Goal: Task Accomplishment & Management: Complete application form

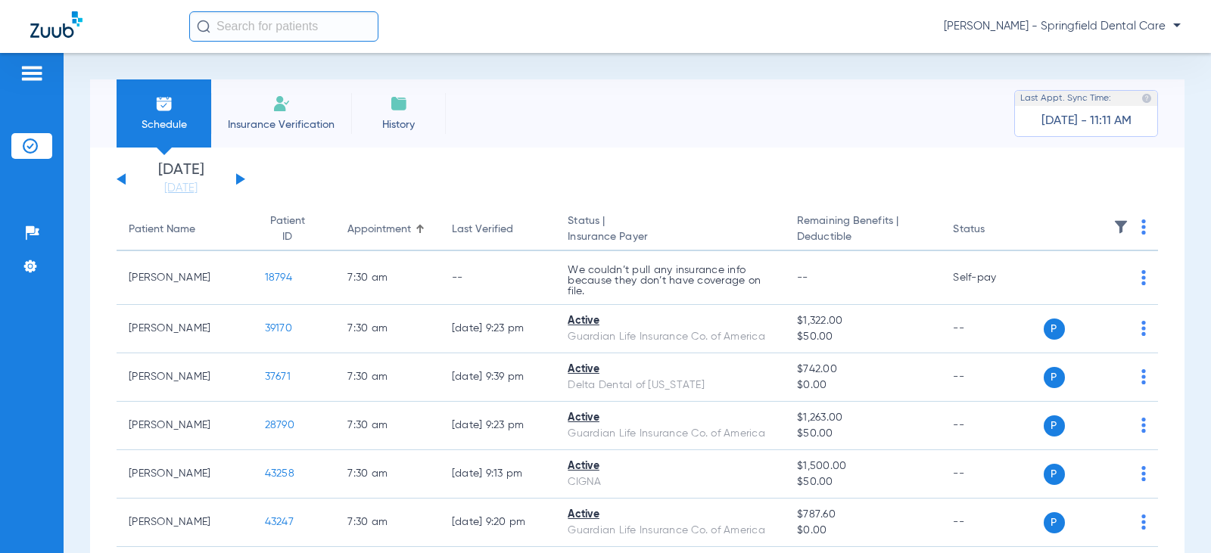
click at [270, 31] on input "text" at bounding box center [283, 26] width 189 height 30
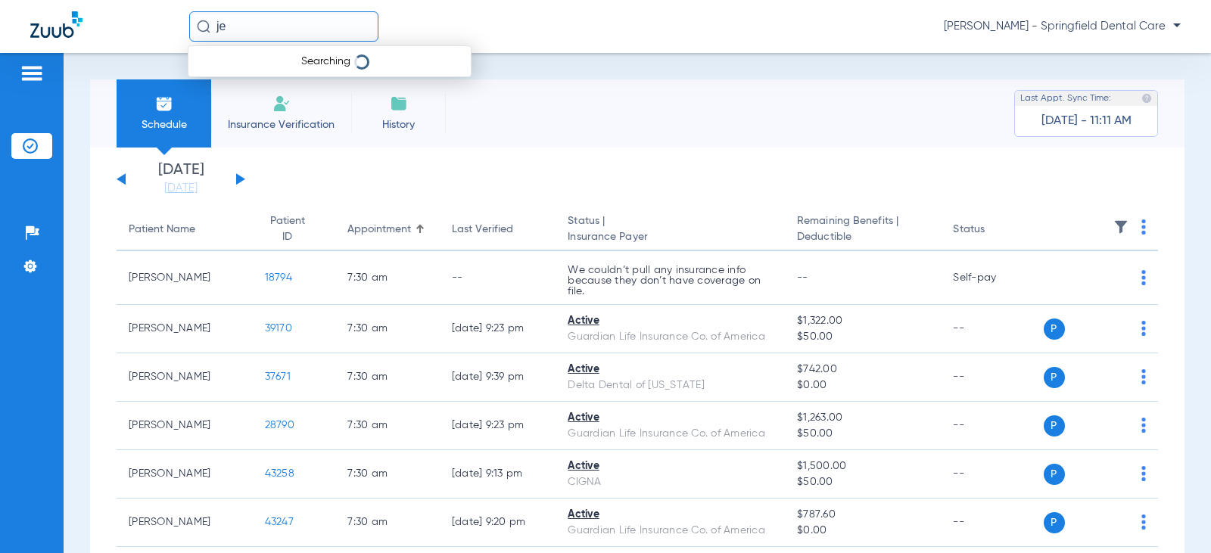
type input "j"
drag, startPoint x: 298, startPoint y: 25, endPoint x: 250, endPoint y: 27, distance: 48.5
click at [250, 26] on input "[PERSON_NAME]" at bounding box center [283, 26] width 189 height 30
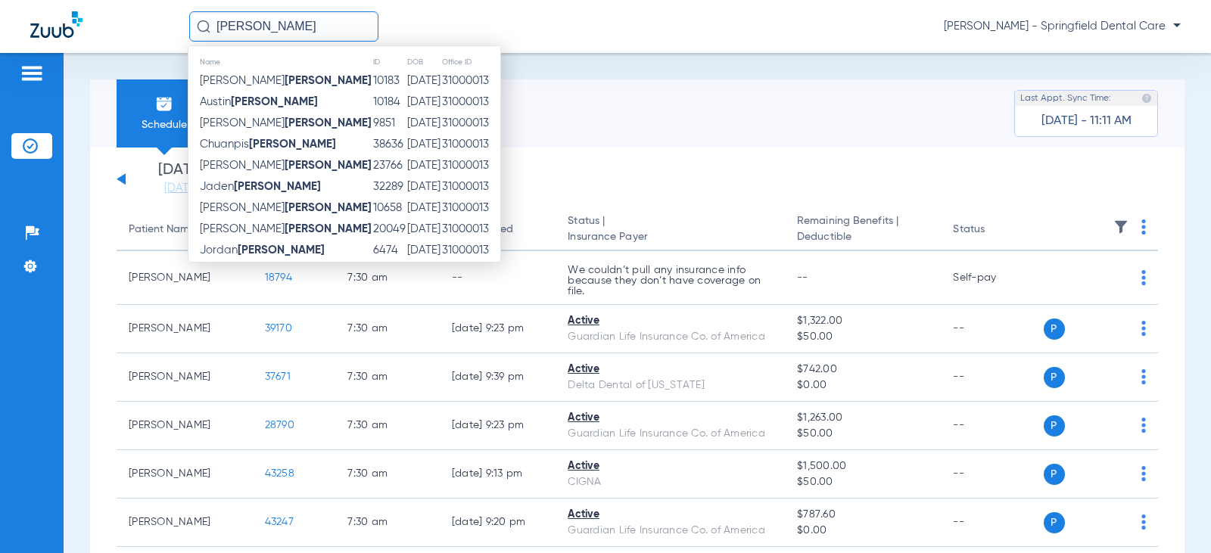
click at [218, 25] on input "[PERSON_NAME]" at bounding box center [283, 26] width 189 height 30
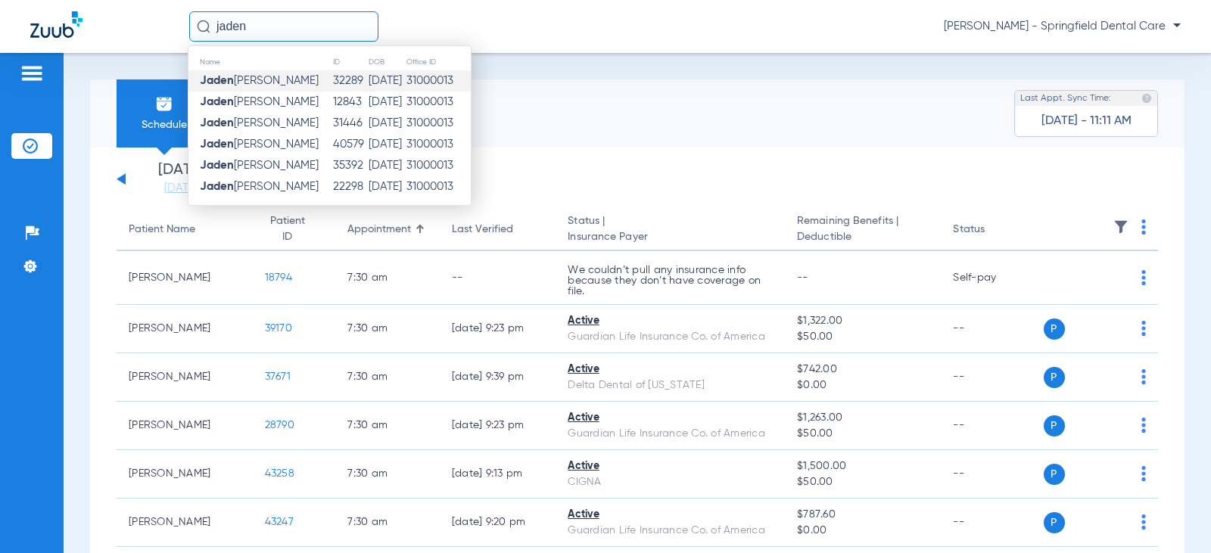
type input "jaden"
click at [262, 90] on td "[PERSON_NAME]" at bounding box center [261, 80] width 144 height 21
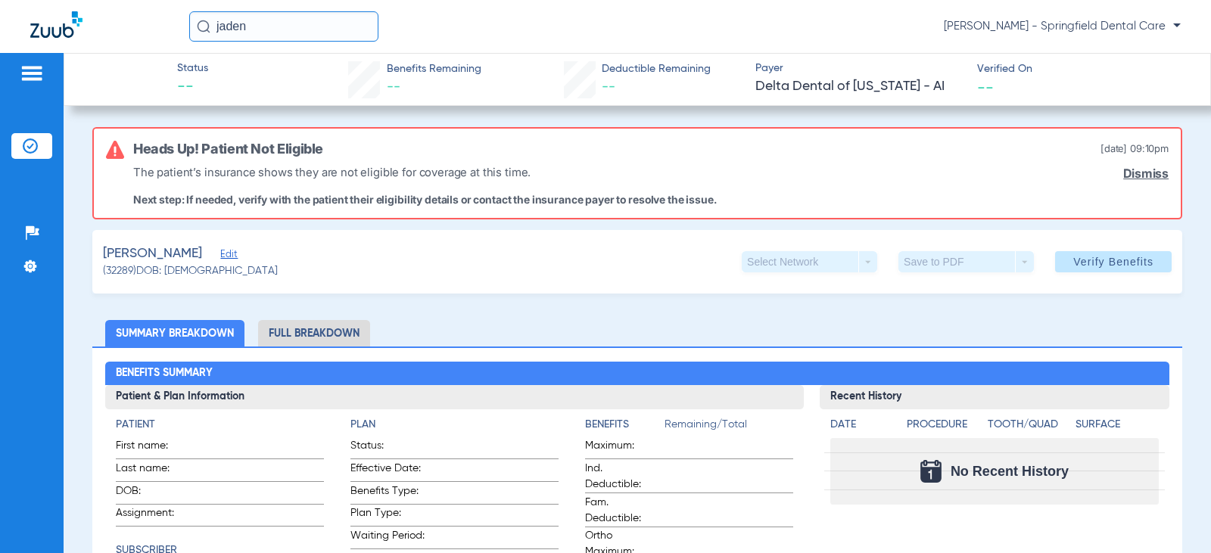
click at [220, 257] on span "Edit" at bounding box center [227, 256] width 14 height 14
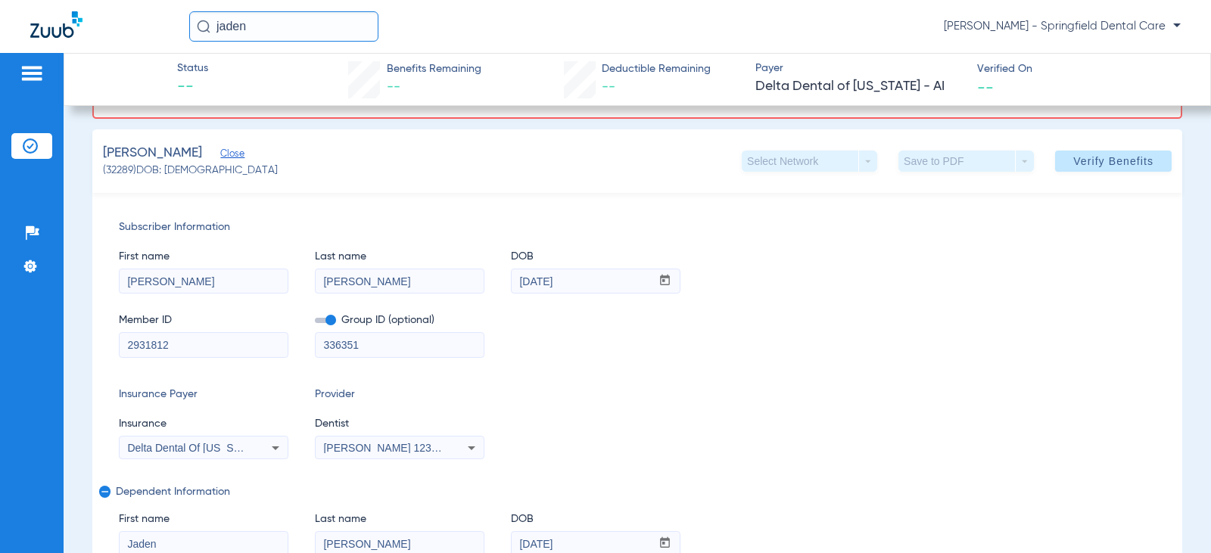
scroll to position [151, 0]
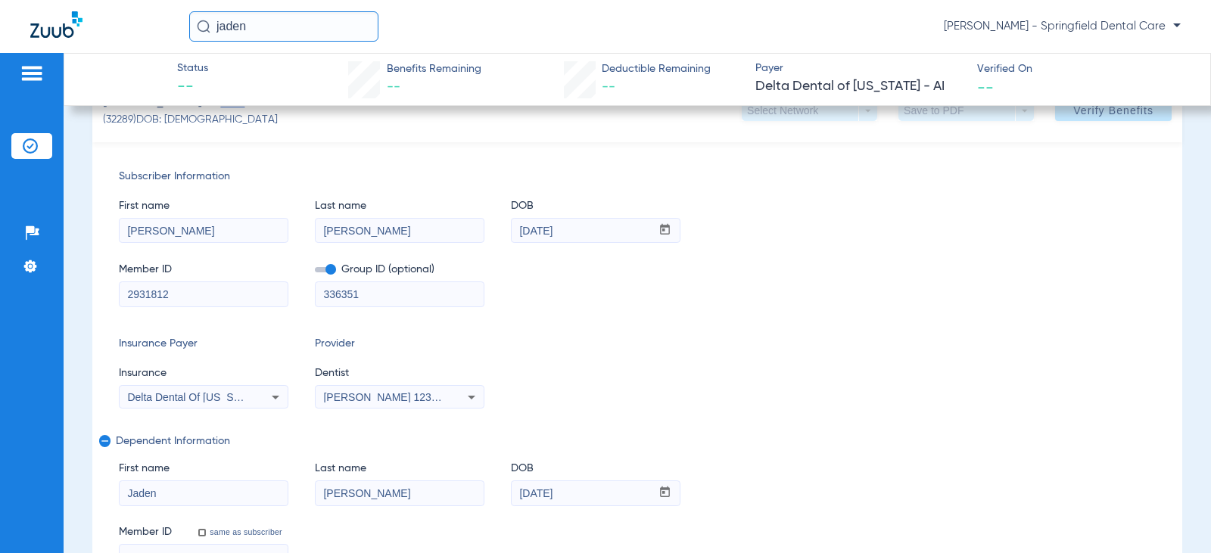
click at [257, 395] on div "Delta Dental Of [US_STATE] - Ai" at bounding box center [204, 397] width 168 height 18
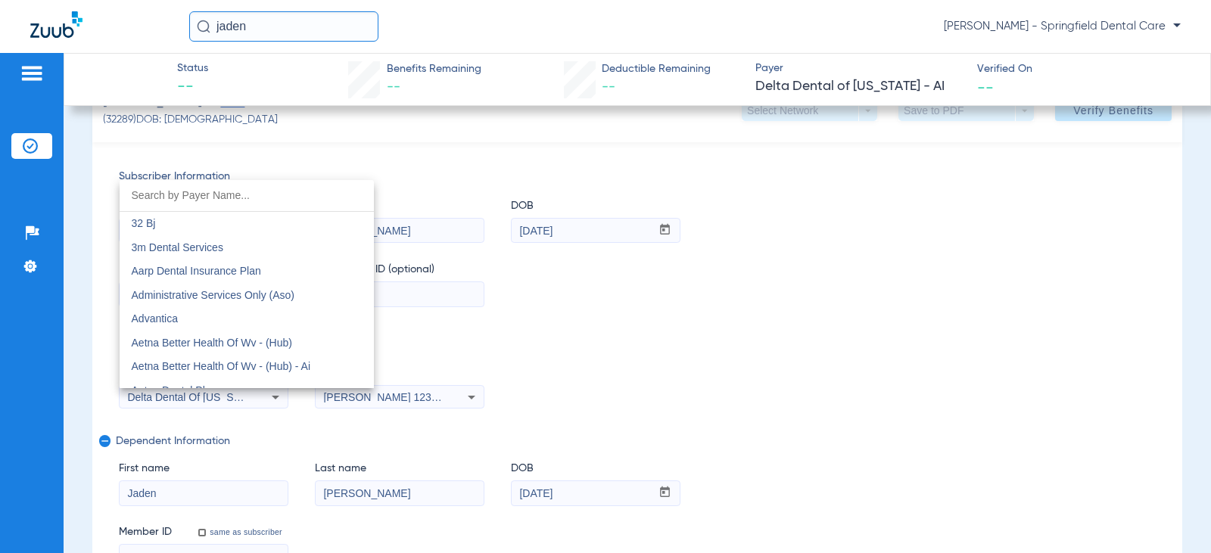
scroll to position [3068, 0]
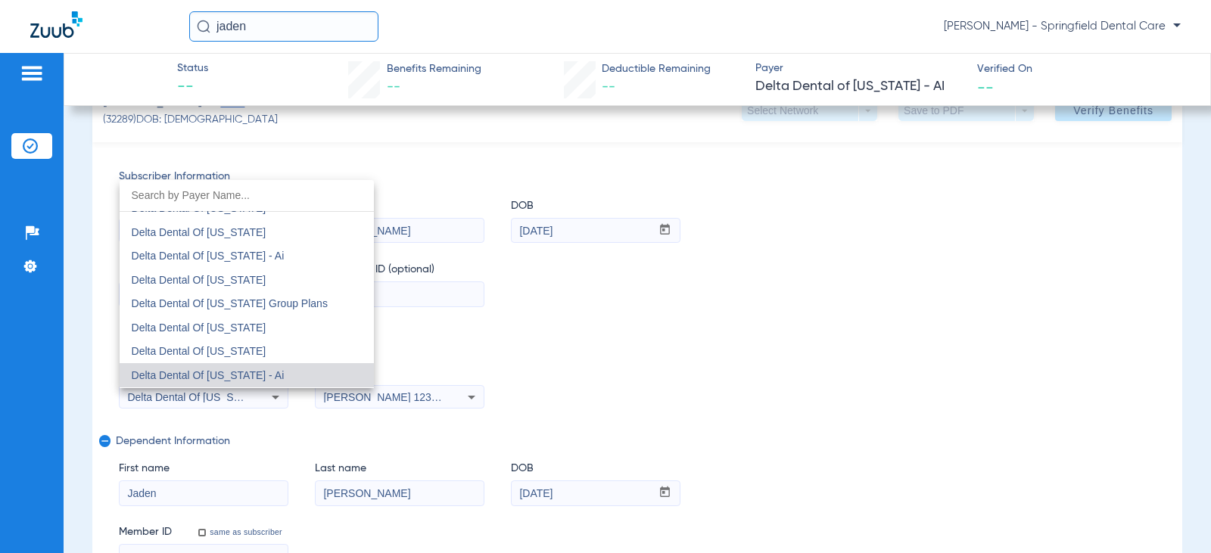
click at [645, 341] on div at bounding box center [605, 276] width 1211 height 553
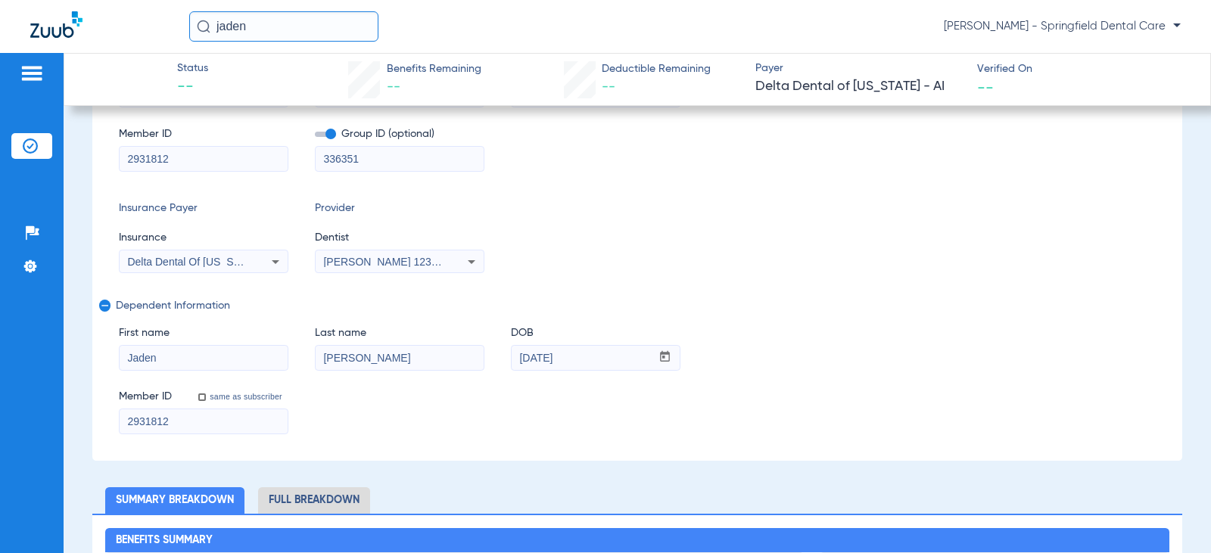
scroll to position [303, 0]
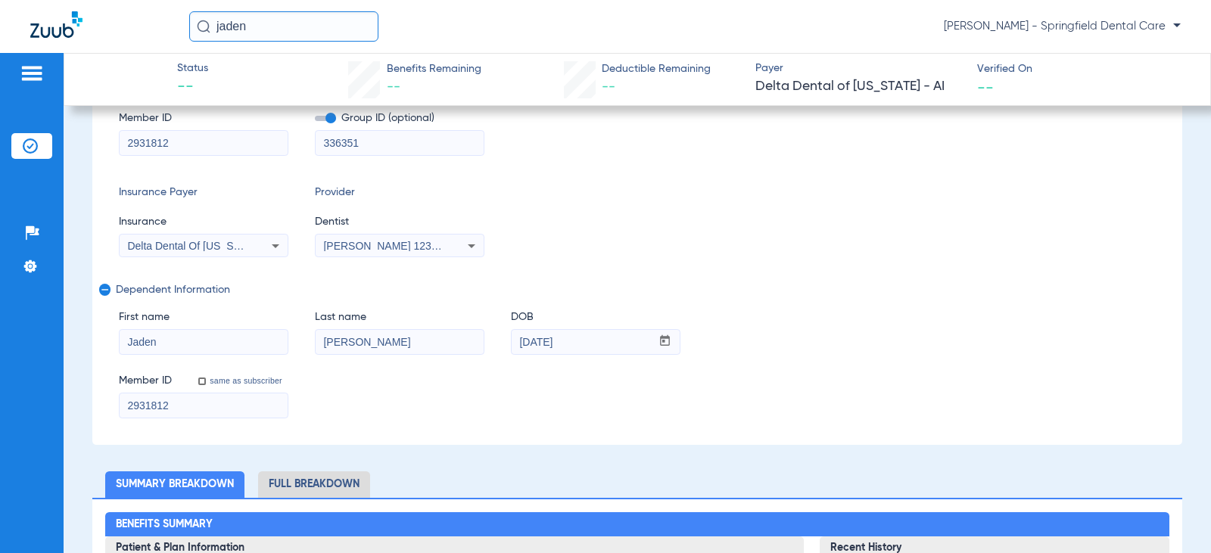
click at [253, 255] on mat-select "Delta Dental Of [US_STATE] - Ai" at bounding box center [204, 246] width 170 height 24
click at [259, 250] on div "Delta Dental Of [US_STATE] - Ai" at bounding box center [204, 246] width 168 height 18
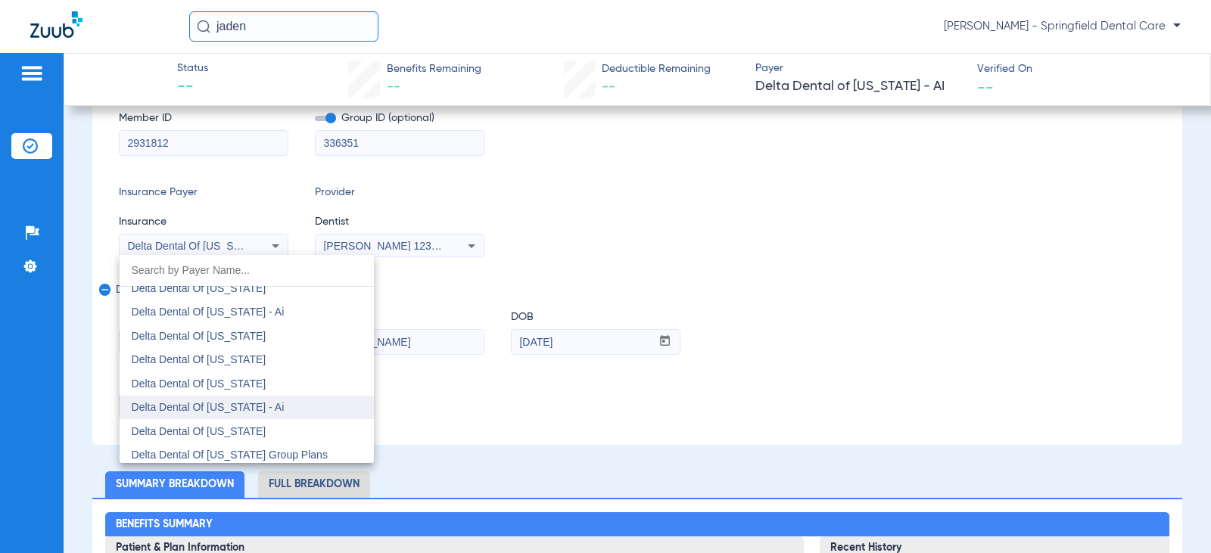
scroll to position [2992, 0]
click at [575, 238] on div at bounding box center [605, 276] width 1211 height 553
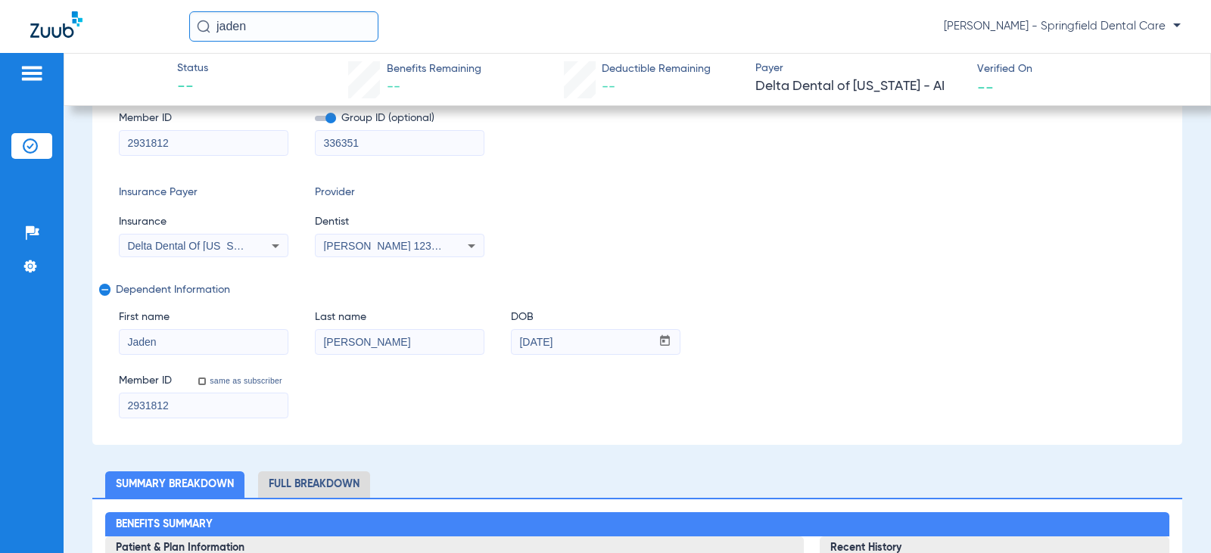
click at [628, 129] on div "Member ID 2931812 Group ID (optional) 336351" at bounding box center [637, 126] width 1037 height 58
click at [619, 192] on div "Insurance Payer Insurance Delta Dental Of [US_STATE] - Ai Provider Dentist [PER…" at bounding box center [637, 221] width 1037 height 73
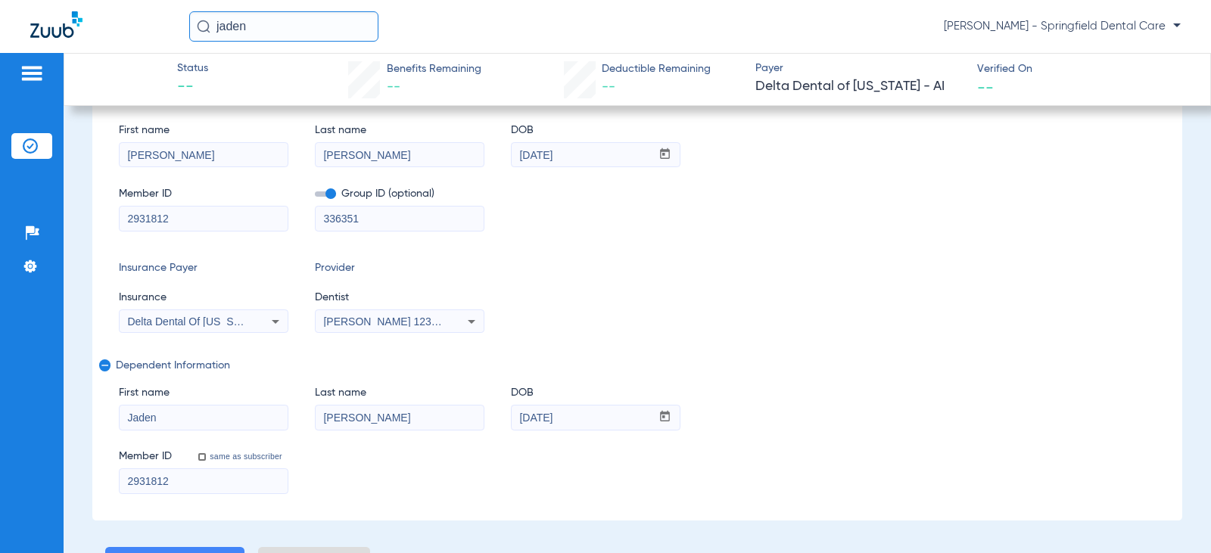
click at [591, 263] on div "Insurance Payer Insurance Delta Dental Of [US_STATE] - Ai Provider Dentist [PER…" at bounding box center [637, 296] width 1037 height 73
click at [245, 313] on div "Delta Dental Of [US_STATE] - Ai" at bounding box center [204, 322] width 168 height 18
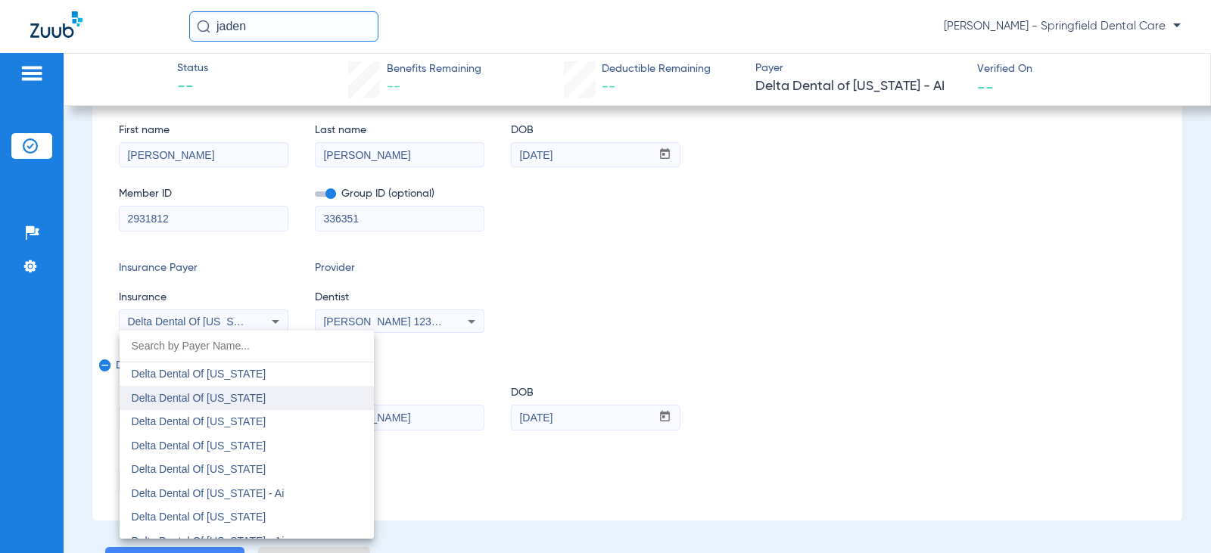
scroll to position [3598, 0]
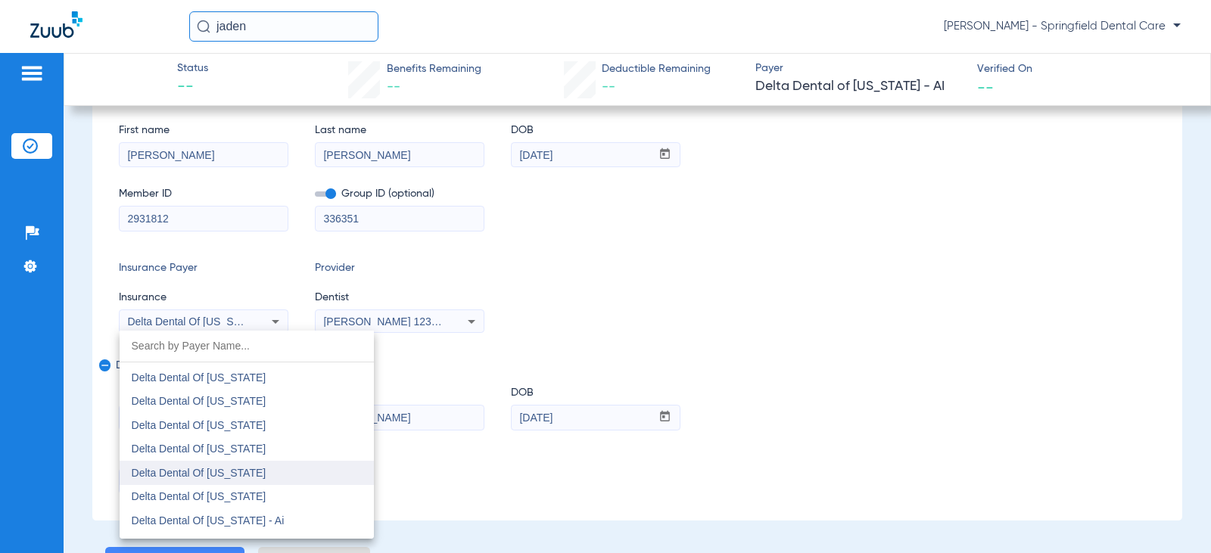
click at [244, 472] on mat-option "Delta Dental Of [US_STATE]" at bounding box center [247, 473] width 254 height 24
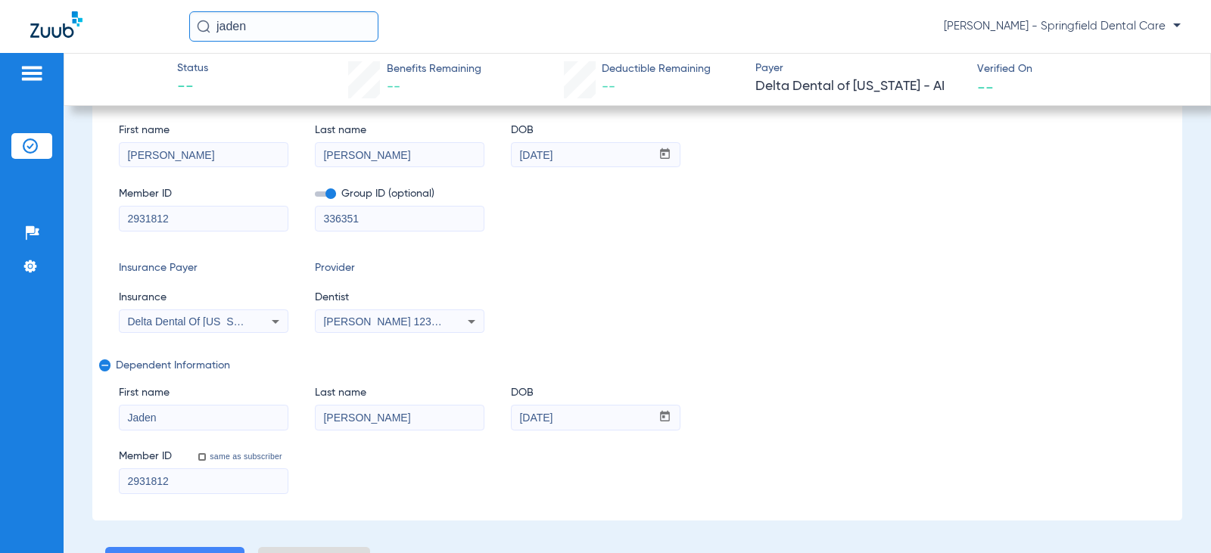
click at [441, 315] on div "[PERSON_NAME] 1235410028" at bounding box center [400, 322] width 168 height 18
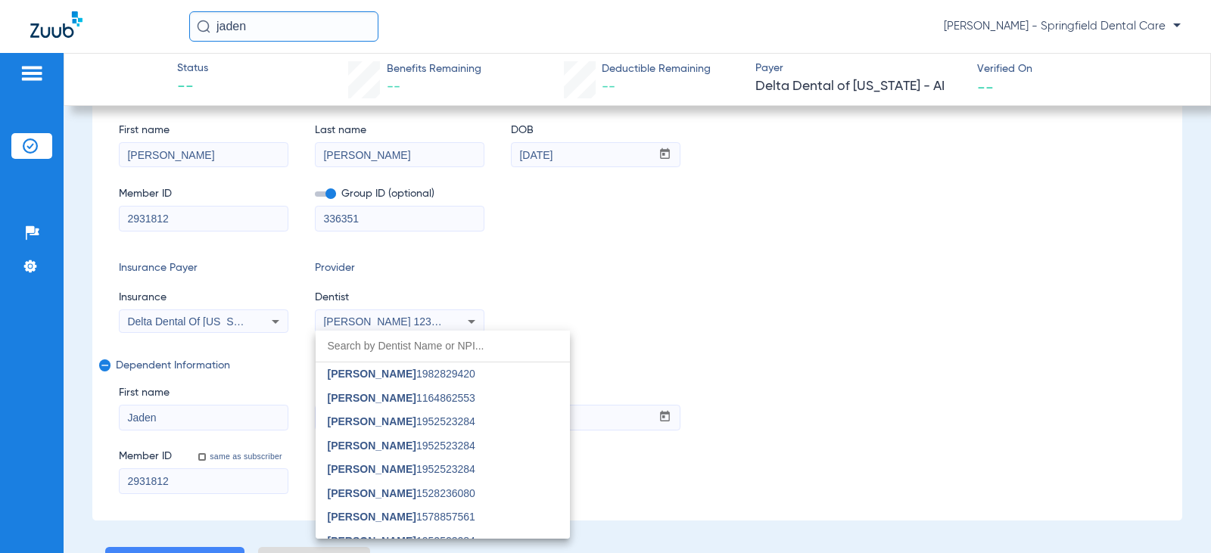
scroll to position [182, 0]
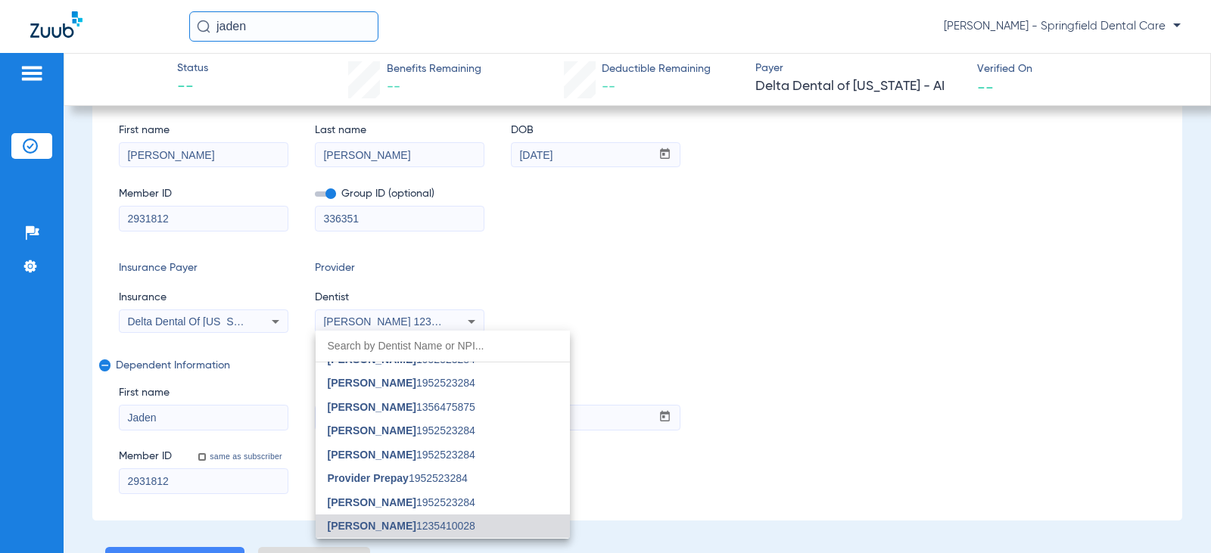
click at [651, 283] on div at bounding box center [605, 276] width 1211 height 553
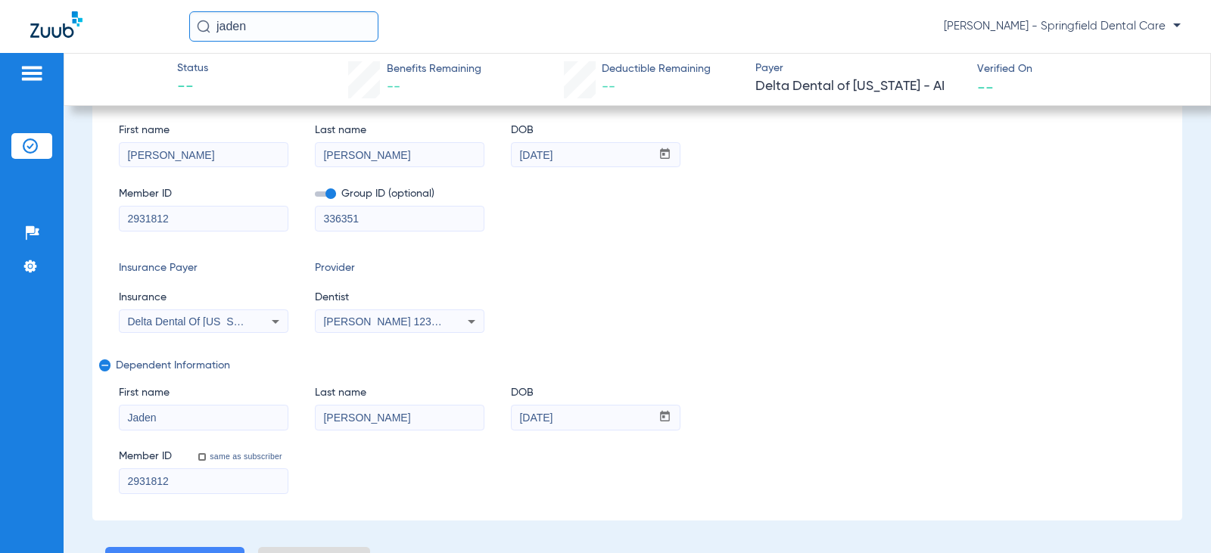
drag, startPoint x: 205, startPoint y: 213, endPoint x: 46, endPoint y: 217, distance: 159.1
click at [46, 217] on div "Patients Insurance Verification Setup Help Center Settings Status -- Benefits R…" at bounding box center [605, 329] width 1211 height 553
drag, startPoint x: 197, startPoint y: 217, endPoint x: 120, endPoint y: 220, distance: 77.3
click at [45, 223] on div "Patients Insurance Verification Setup Help Center Settings Status -- Benefits R…" at bounding box center [605, 329] width 1211 height 553
type input "329808444"
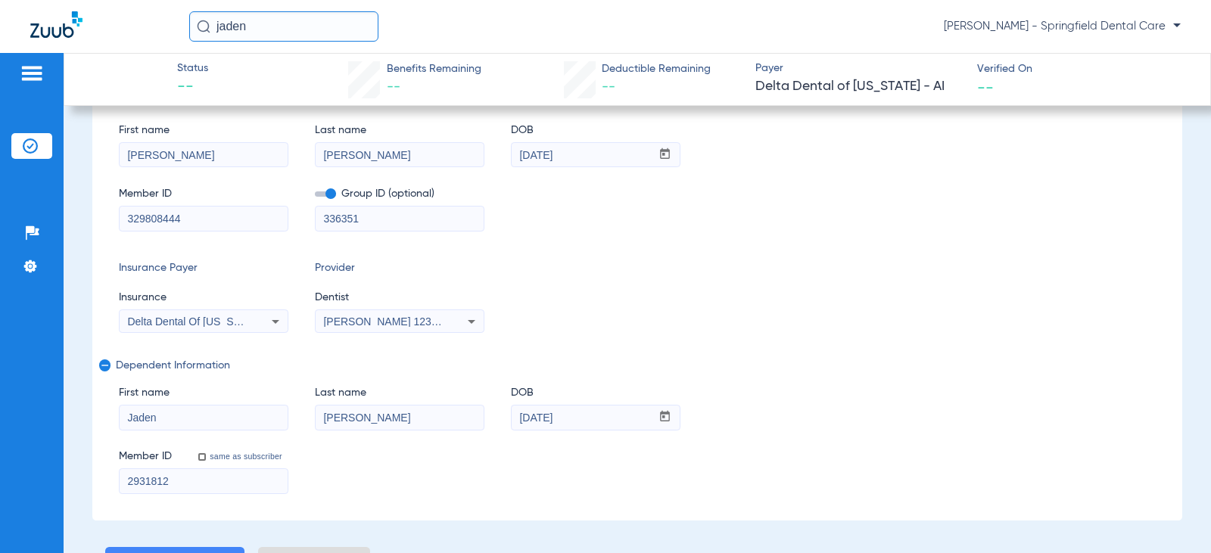
drag, startPoint x: 441, startPoint y: 220, endPoint x: 11, endPoint y: 214, distance: 430.1
click at [17, 217] on div "Patients Insurance Verification Setup Help Center Settings Status -- Benefits R…" at bounding box center [605, 329] width 1211 height 553
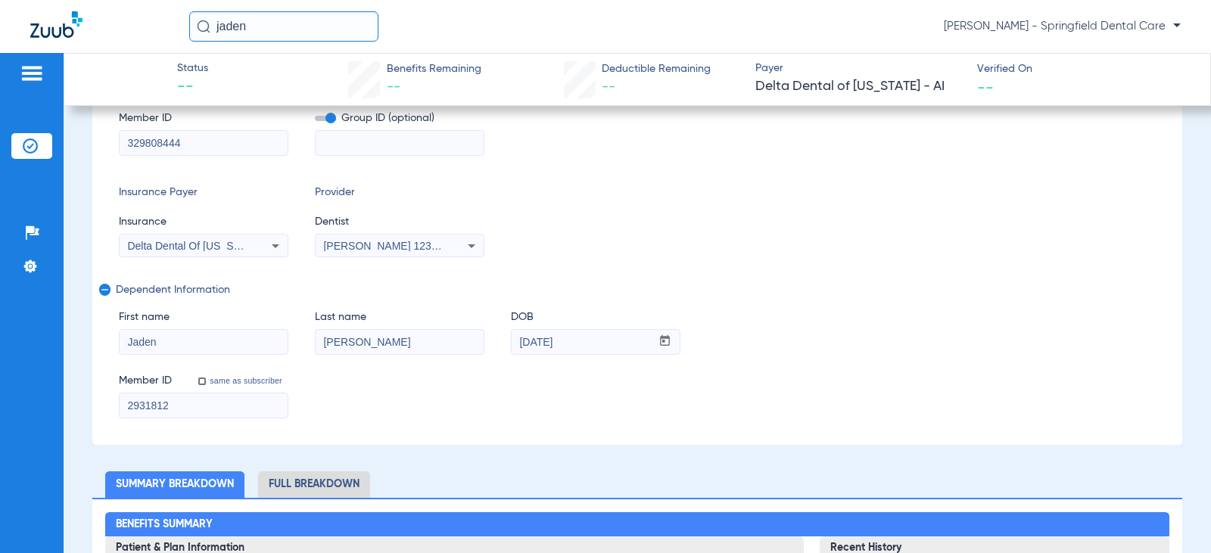
click at [104, 290] on mat-icon "remove" at bounding box center [103, 293] width 9 height 18
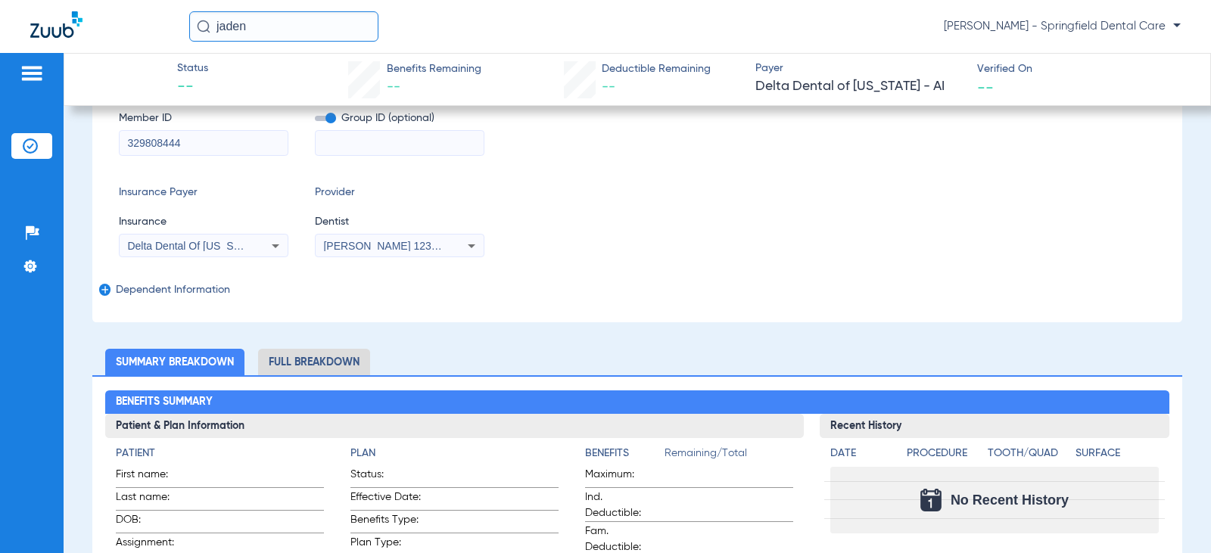
click at [104, 290] on mat-icon "add" at bounding box center [103, 293] width 9 height 18
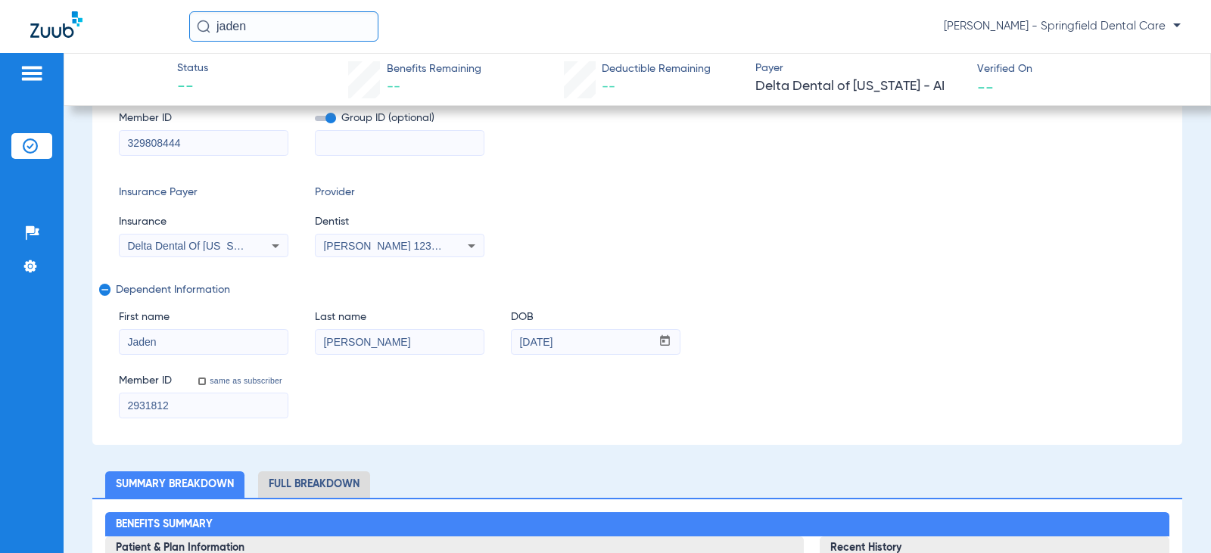
drag, startPoint x: 217, startPoint y: 410, endPoint x: 79, endPoint y: 416, distance: 137.2
click at [201, 382] on input "same as subscriber" at bounding box center [210, 390] width 30 height 30
checkbox input "true"
click at [207, 381] on input "same as subscriber" at bounding box center [210, 390] width 30 height 30
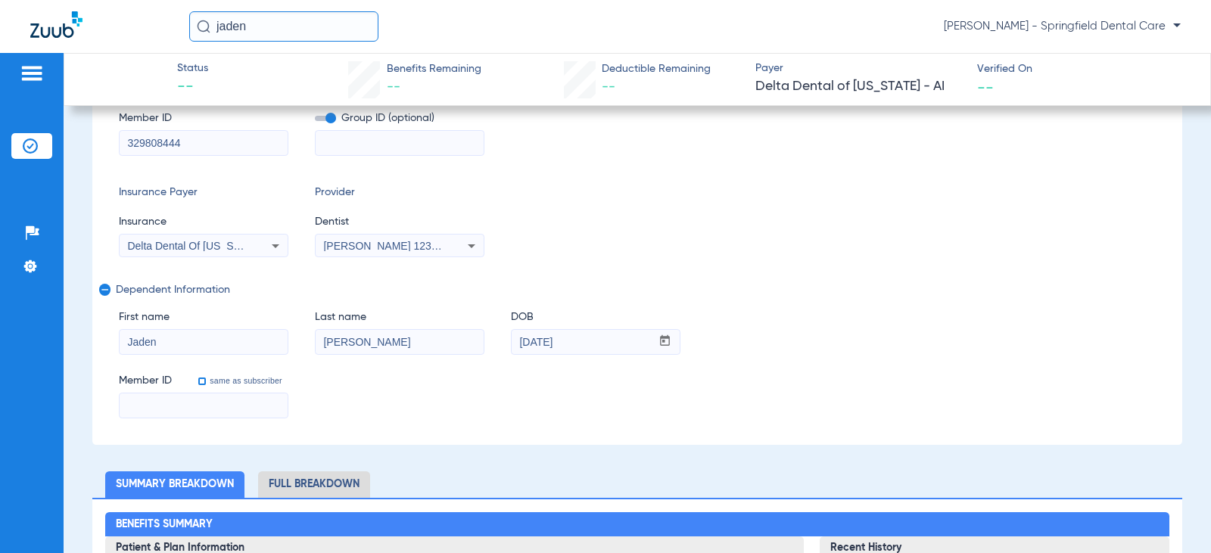
checkbox input "false"
type input "2931812"
drag, startPoint x: 192, startPoint y: 404, endPoint x: 43, endPoint y: 410, distance: 149.3
click at [44, 410] on div "Patients Insurance Verification Setup Help Center Settings Status -- Benefits R…" at bounding box center [605, 329] width 1211 height 553
click at [205, 381] on input "same as subscriber" at bounding box center [210, 390] width 30 height 30
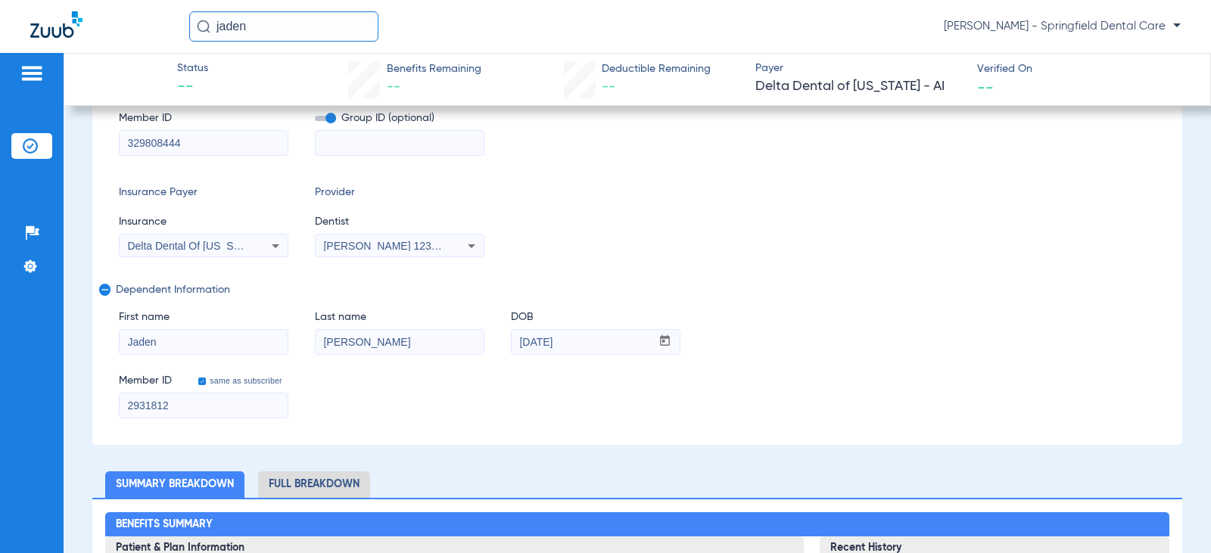
checkbox input "true"
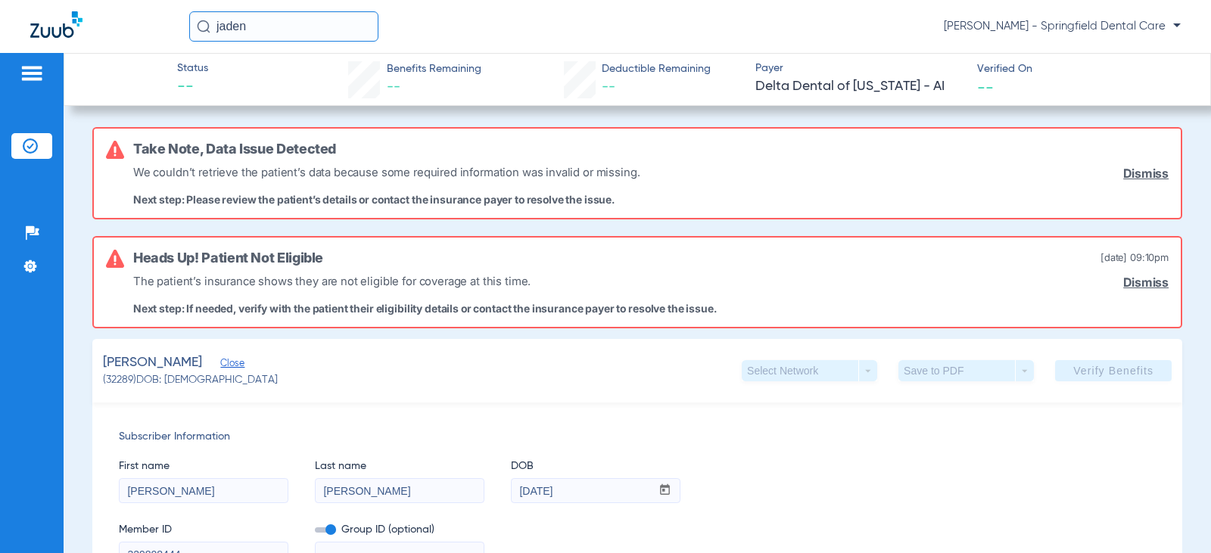
click at [1055, 382] on div "[PERSON_NAME] Close (32289) DOB: [DEMOGRAPHIC_DATA] Select Network arrow_drop_d…" at bounding box center [637, 371] width 1090 height 64
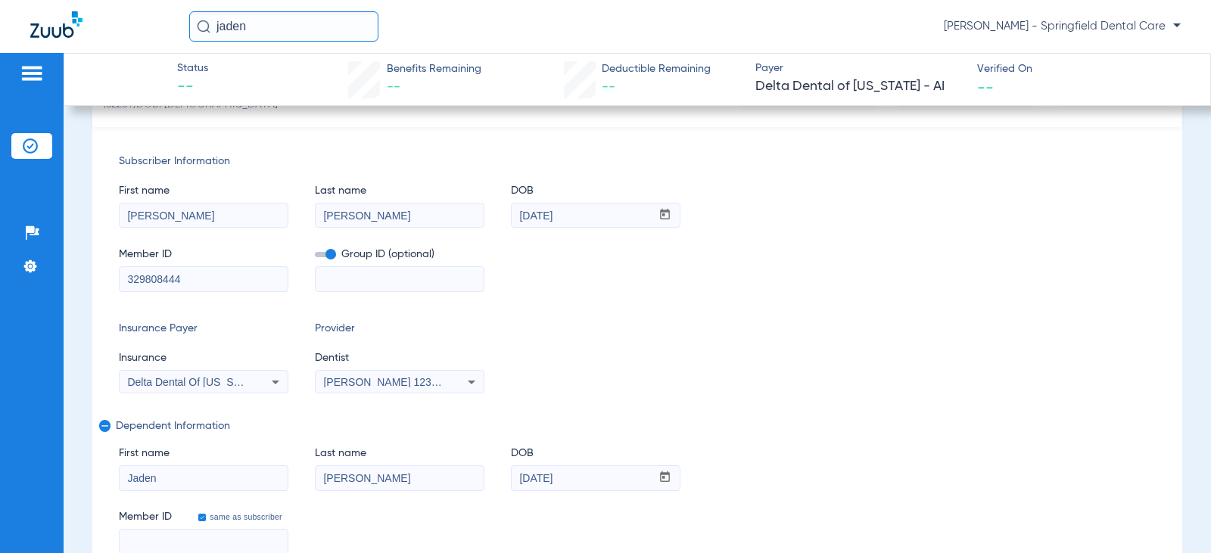
scroll to position [303, 0]
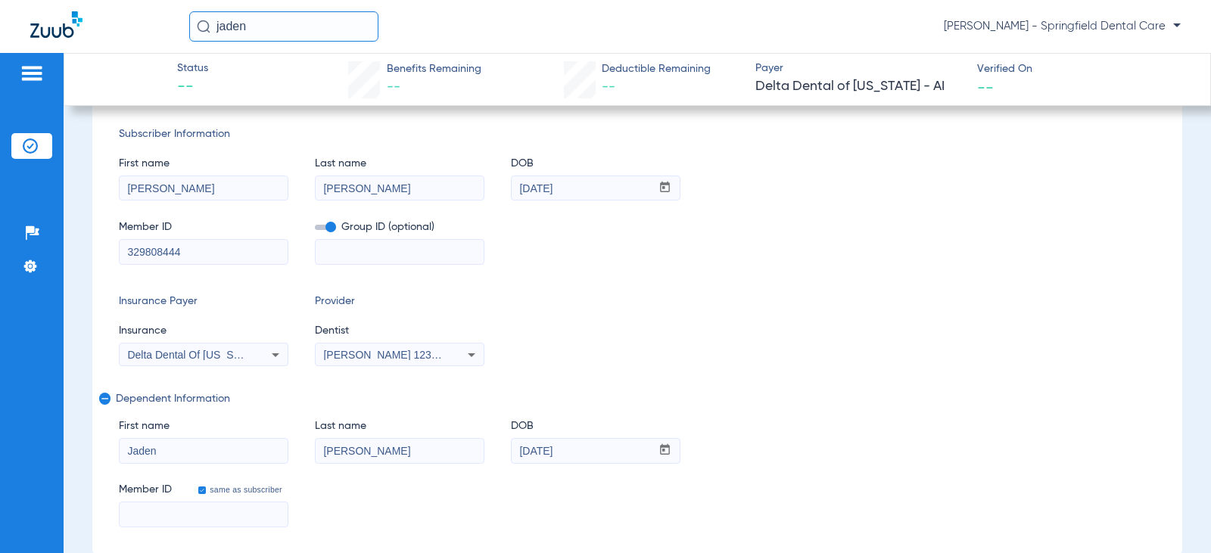
click at [101, 397] on mat-icon "remove" at bounding box center [103, 402] width 9 height 18
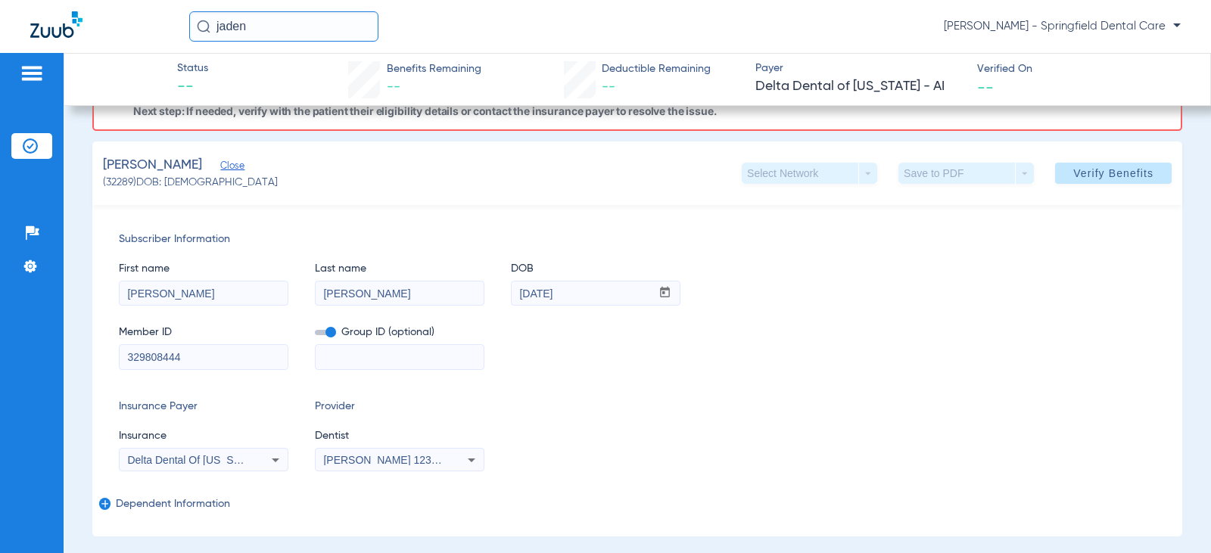
scroll to position [0, 0]
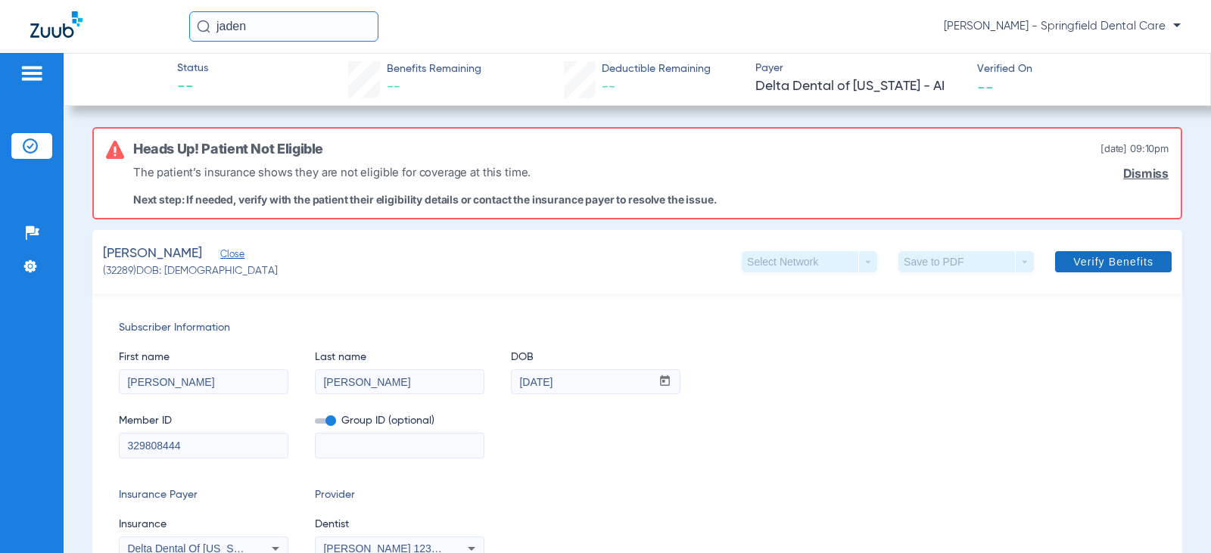
click at [1107, 265] on span "Verify Benefits" at bounding box center [1114, 262] width 80 height 12
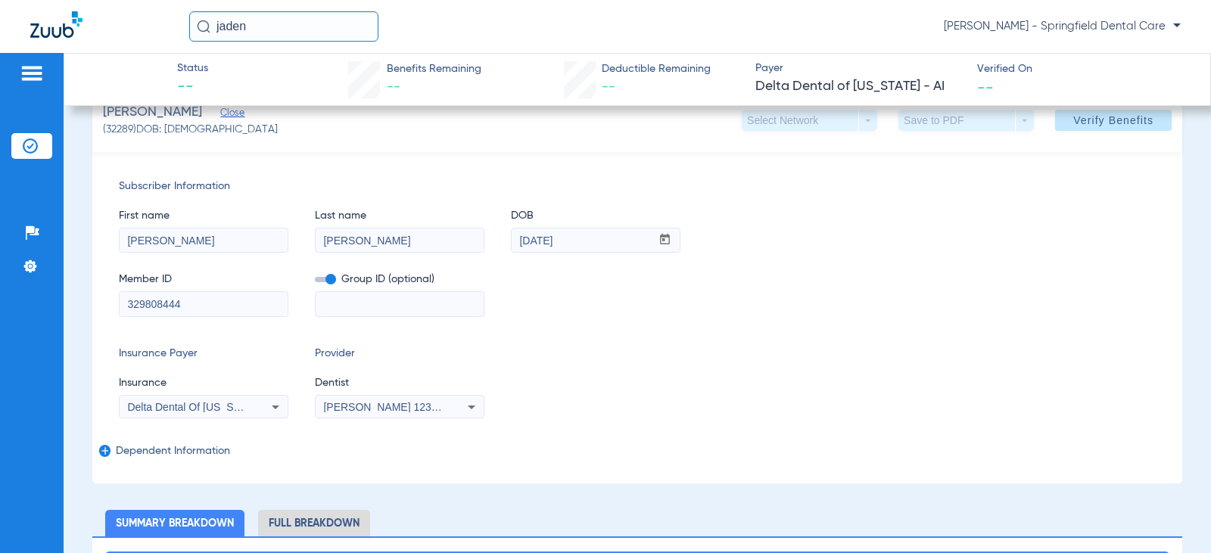
scroll to position [151, 0]
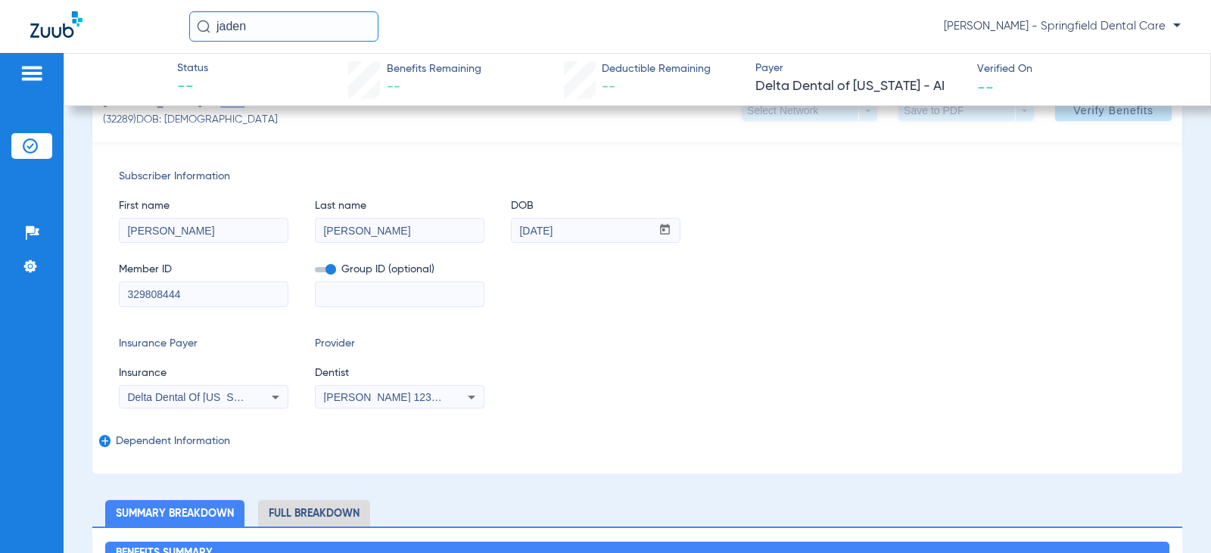
click at [192, 292] on input "329808444" at bounding box center [204, 294] width 168 height 24
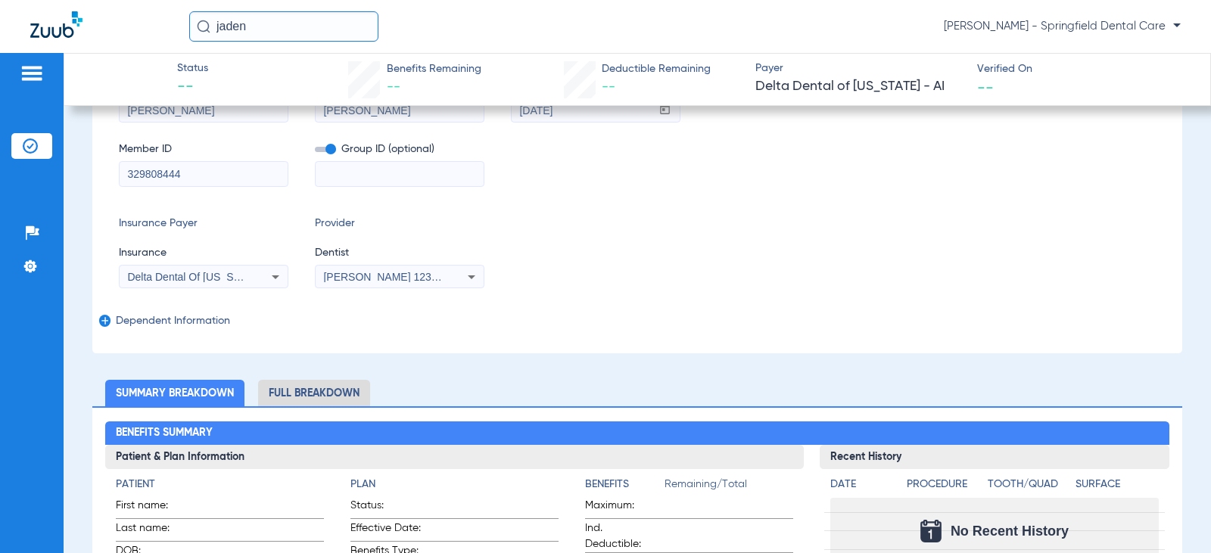
scroll to position [0, 0]
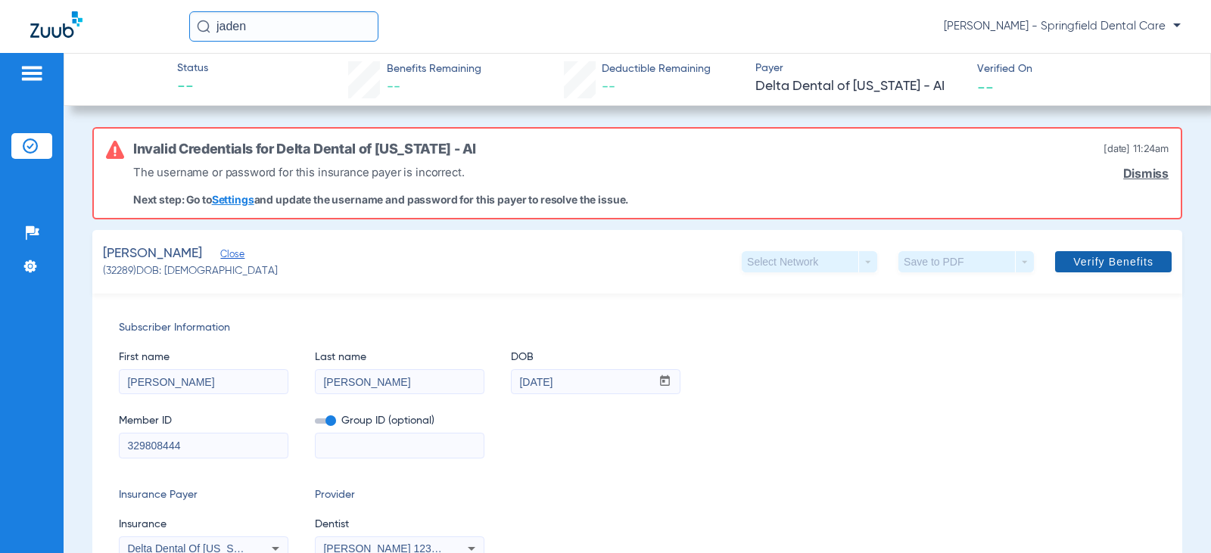
click at [1074, 256] on span "Verify Benefits" at bounding box center [1114, 262] width 80 height 12
